Goal: Check status

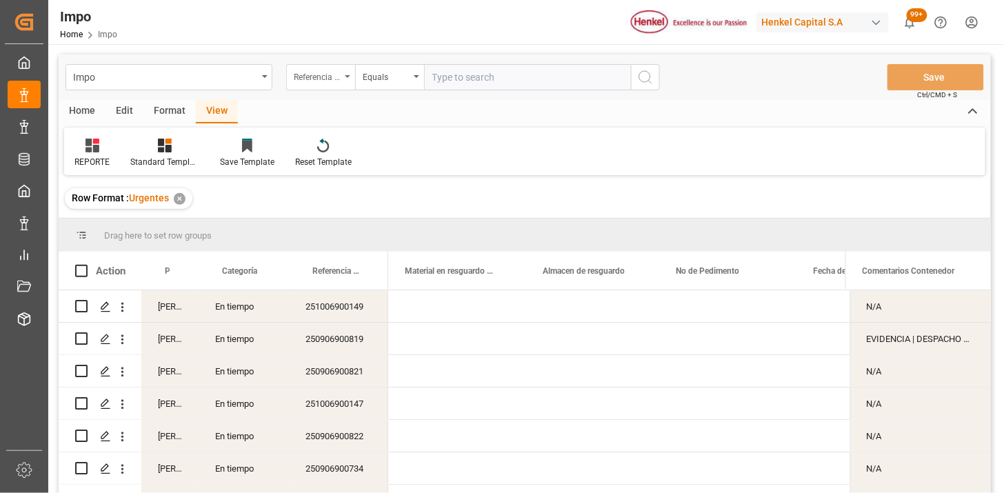
scroll to position [0, 720]
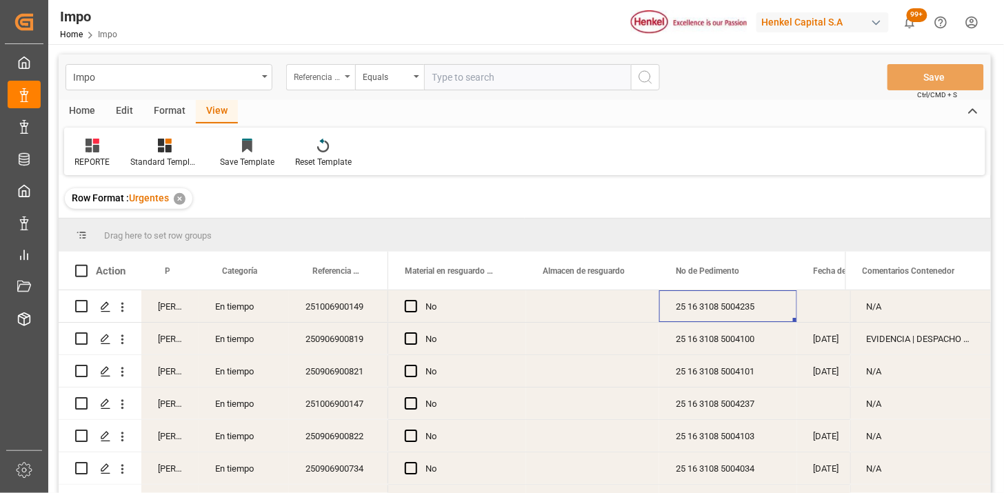
click at [336, 79] on div "Referencia Leschaco" at bounding box center [317, 76] width 47 height 16
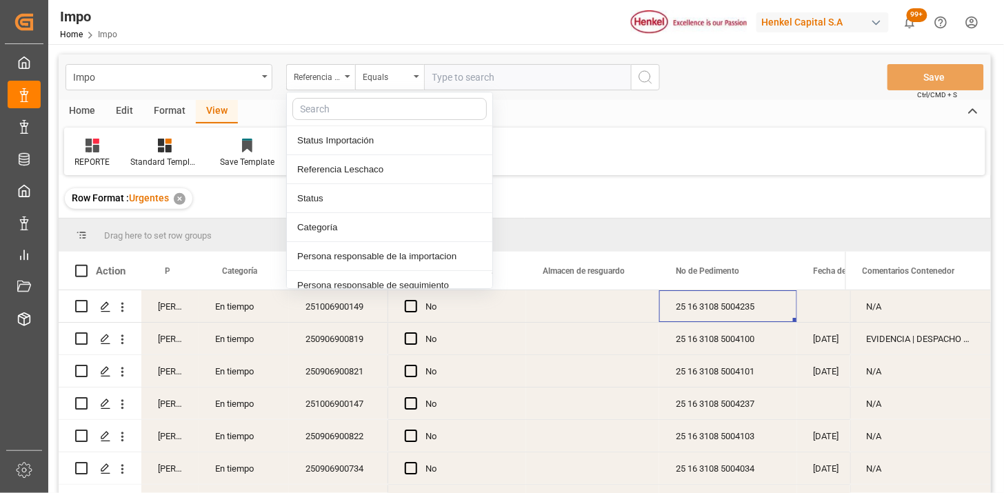
click at [518, 80] on input "text" at bounding box center [527, 77] width 207 height 26
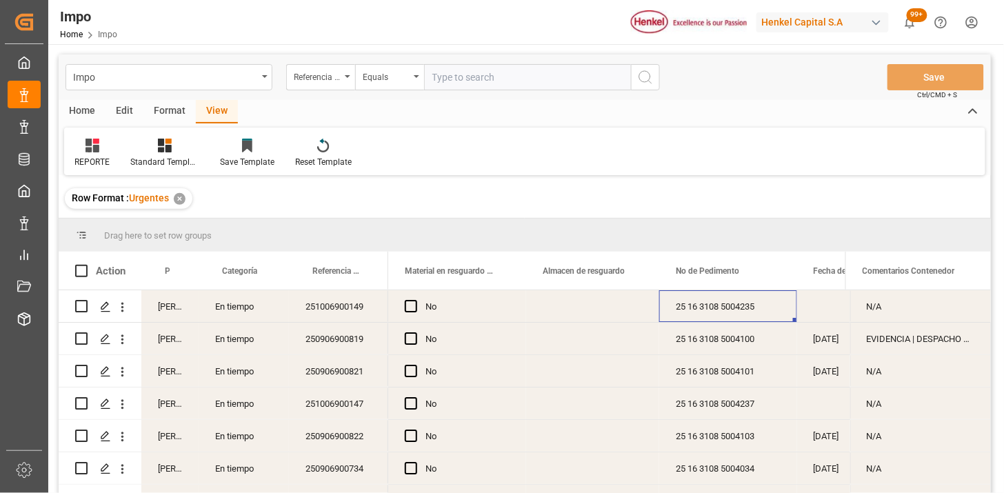
paste input "250915080112"
type input "250915080112"
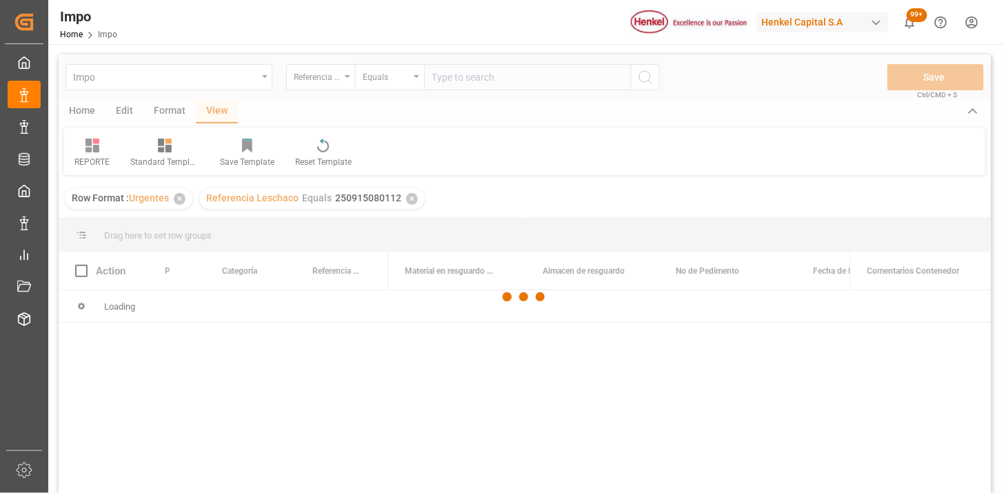
scroll to position [77, 0]
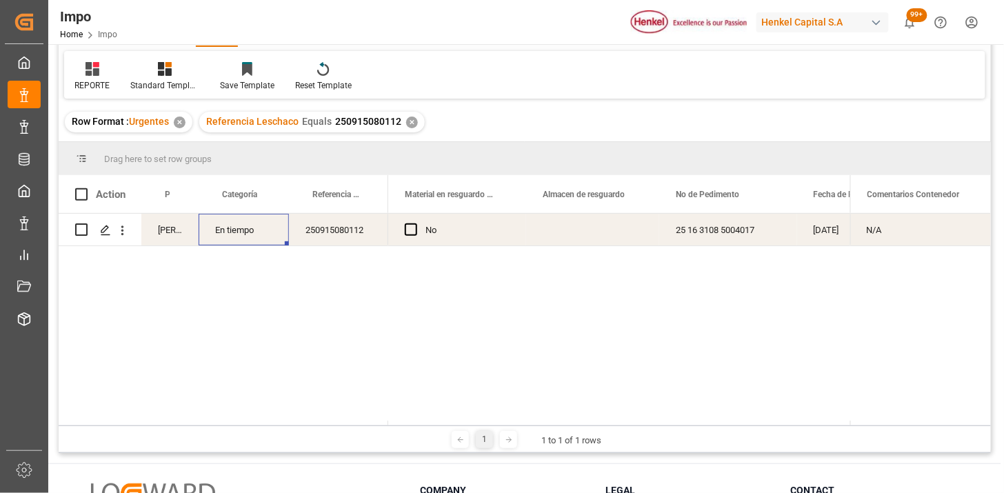
click at [268, 232] on div "En tiempo" at bounding box center [244, 230] width 90 height 32
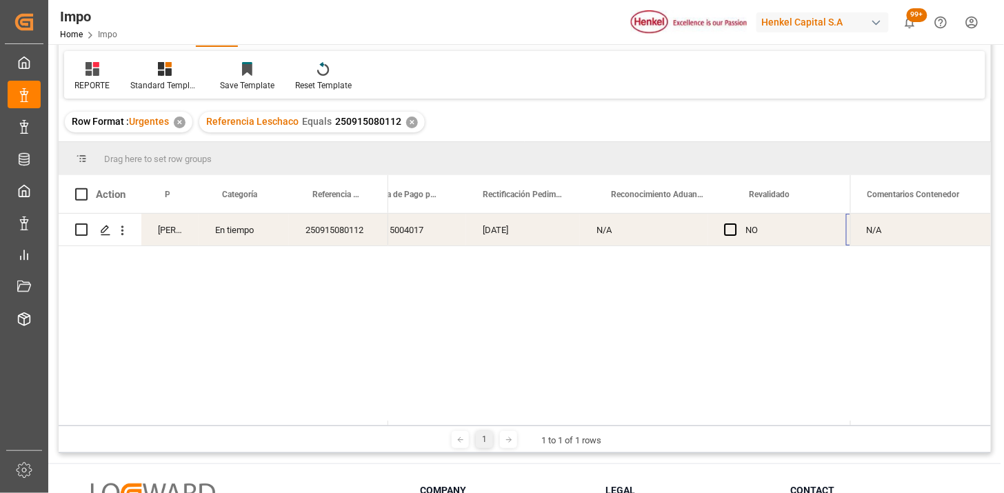
scroll to position [0, 0]
click at [533, 228] on div "Press SPACE to select this row." at bounding box center [537, 230] width 114 height 32
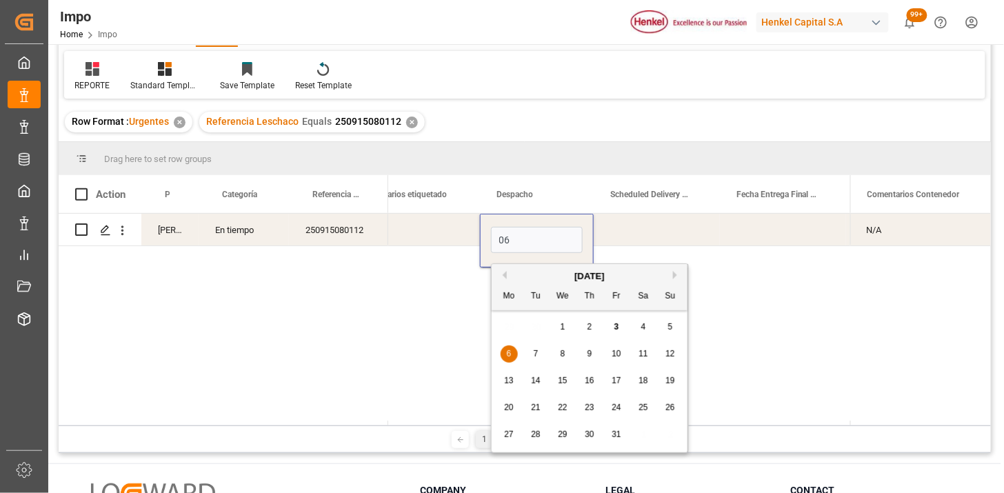
type input "[DATE]"
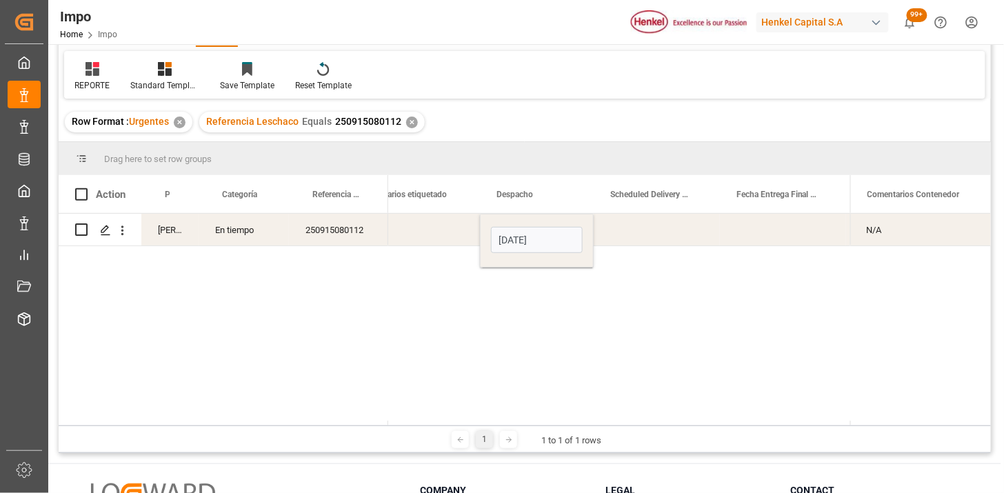
click at [425, 237] on div "Press SPACE to select this row." at bounding box center [411, 230] width 138 height 32
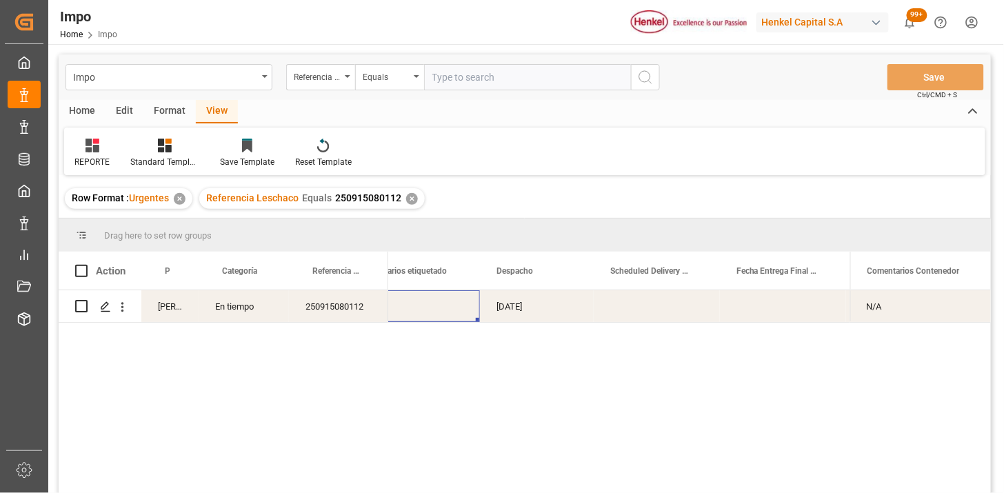
click at [459, 69] on input "text" at bounding box center [527, 77] width 207 height 26
paste input "250816010056"
paste input "6"
type input "250816010056"
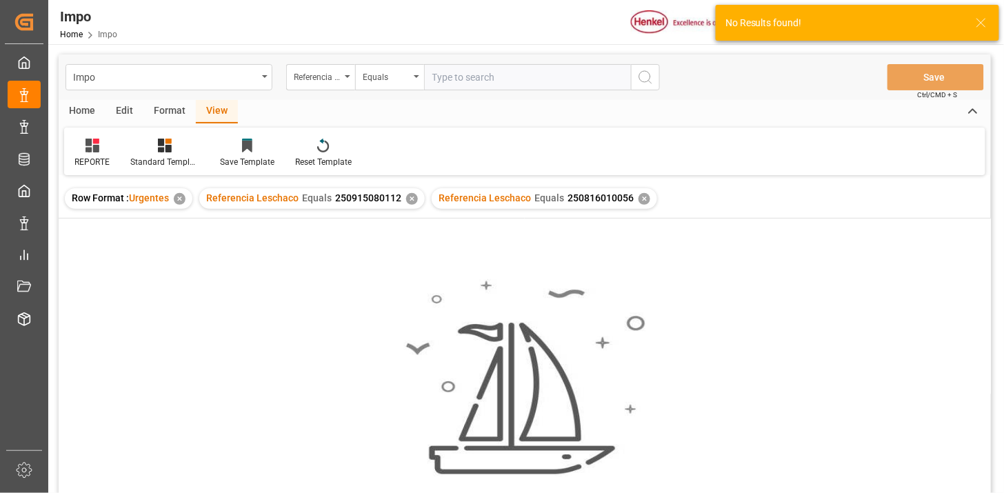
click at [410, 199] on div "✕" at bounding box center [412, 199] width 12 height 12
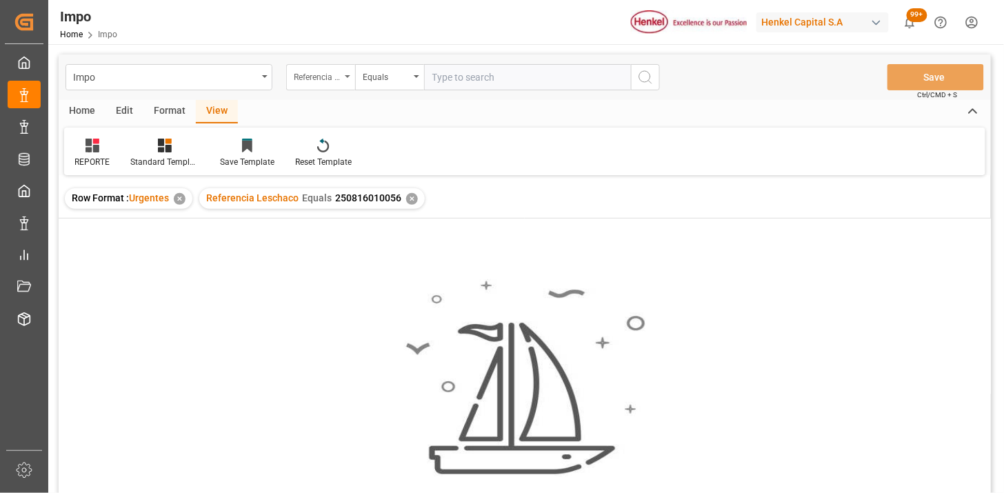
click at [318, 79] on div "Referencia Leschaco" at bounding box center [317, 76] width 47 height 16
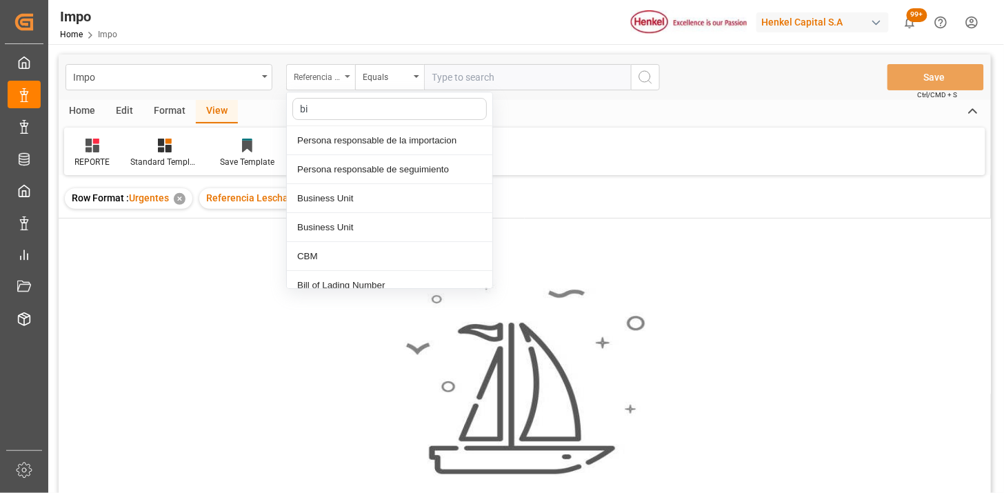
type input "bil"
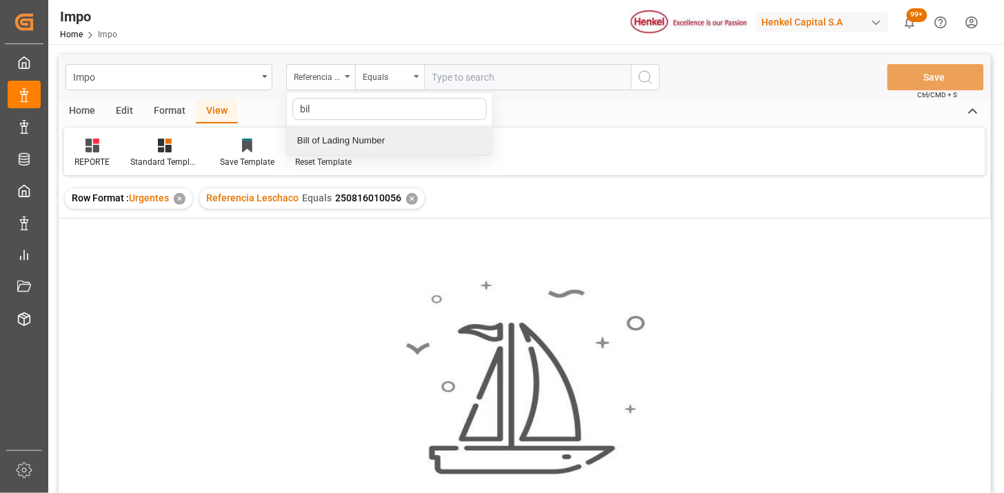
drag, startPoint x: 349, startPoint y: 136, endPoint x: 494, endPoint y: 72, distance: 158.4
click at [349, 135] on div "Bill of Lading Number" at bounding box center [390, 140] width 206 height 29
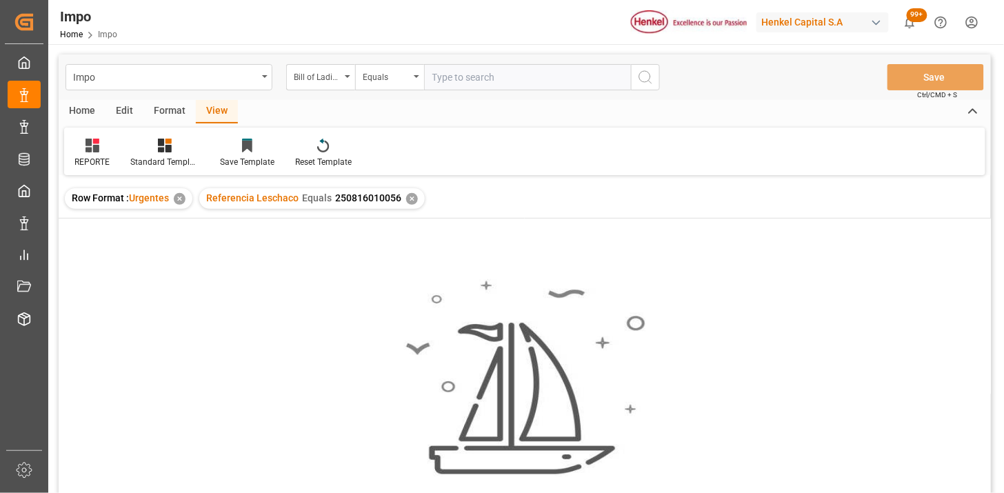
click at [494, 72] on input "text" at bounding box center [527, 77] width 207 height 26
paste input "250816010056"
type input "250816010056"
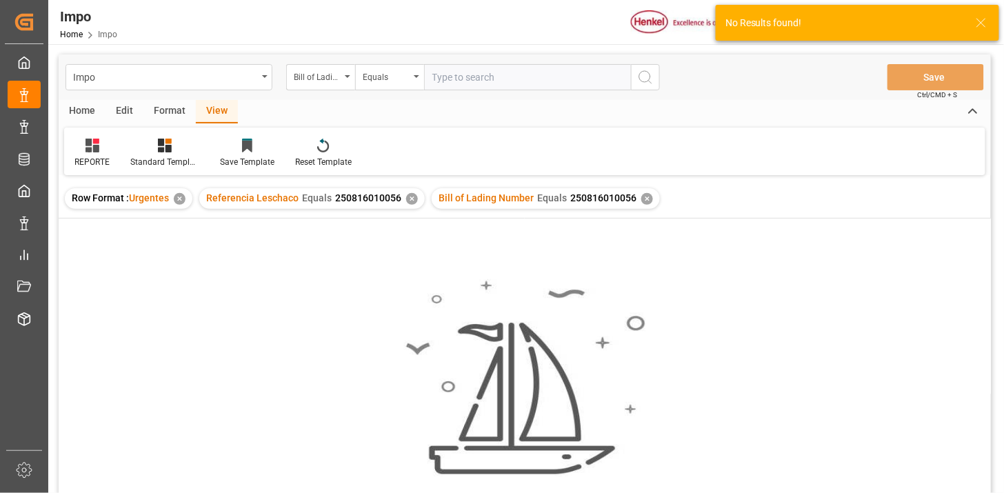
click at [410, 202] on div "✕" at bounding box center [412, 199] width 12 height 12
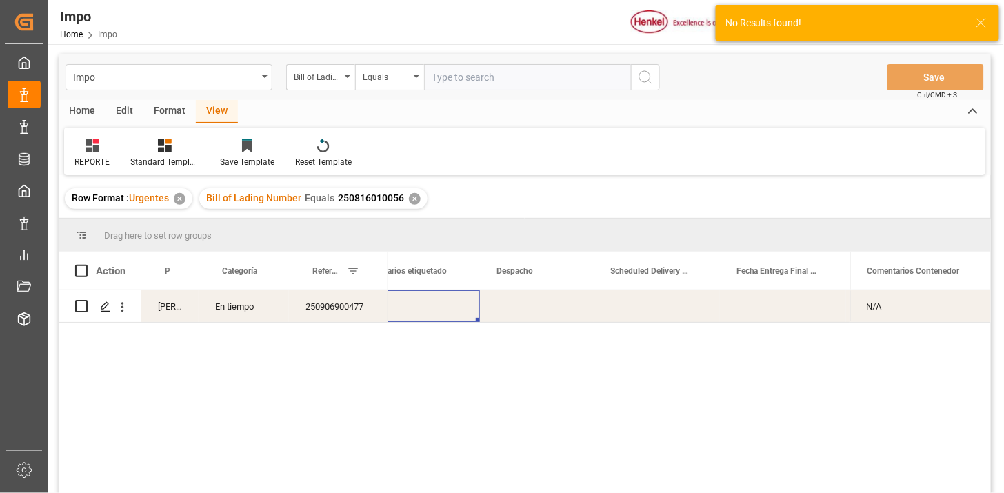
click at [334, 307] on div "250906900477" at bounding box center [338, 306] width 99 height 32
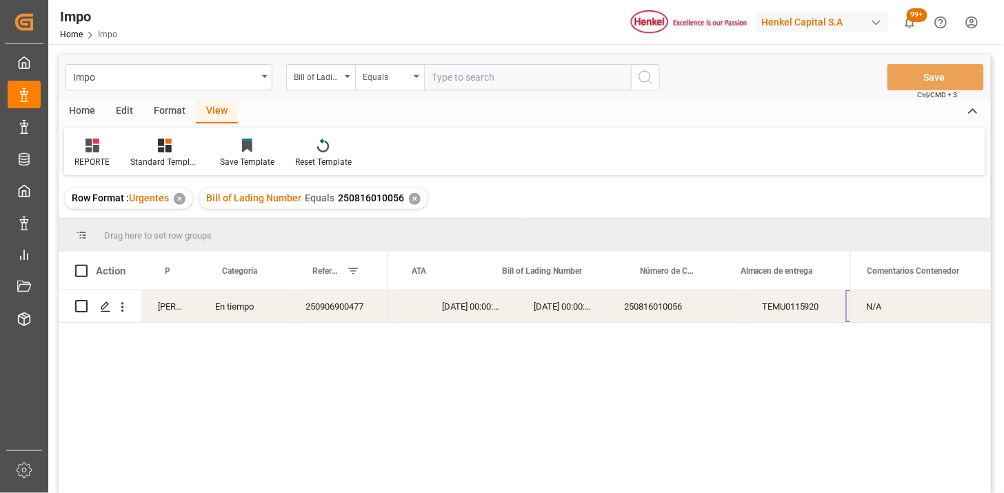
scroll to position [0, 262]
